Goal: Task Accomplishment & Management: Complete application form

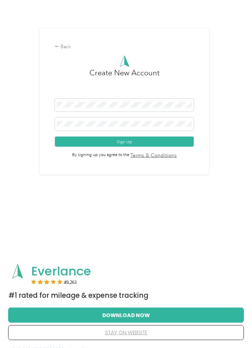
scroll to position [68, 0]
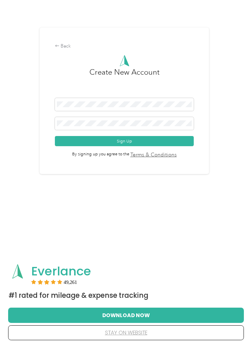
click at [75, 146] on button "Sign Up" at bounding box center [124, 141] width 139 height 10
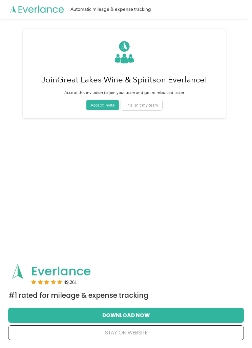
click at [101, 105] on button "Accept invite" at bounding box center [102, 105] width 33 height 10
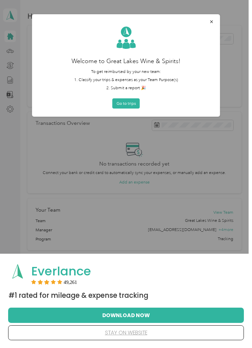
click at [215, 25] on button "button" at bounding box center [211, 21] width 13 height 10
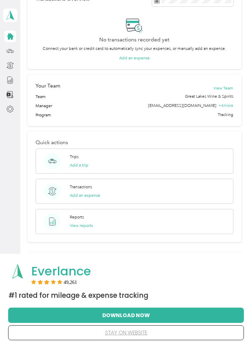
scroll to position [124, 0]
